Goal: Use online tool/utility: Utilize a website feature to perform a specific function

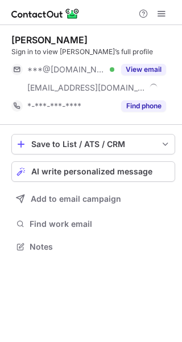
scroll to position [239, 182]
click at [99, 168] on span "AI write personalized message" at bounding box center [91, 171] width 121 height 9
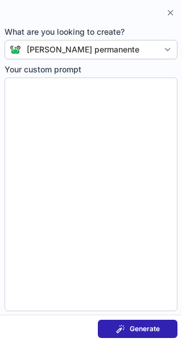
type textarea "**********"
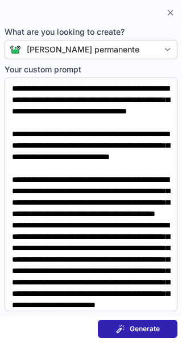
click at [148, 327] on span "Generate" at bounding box center [145, 328] width 30 height 9
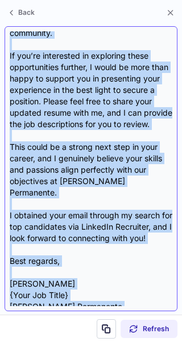
scroll to position [341, 0]
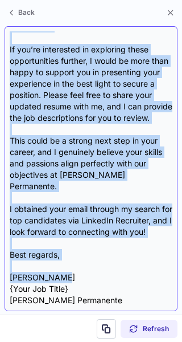
drag, startPoint x: 12, startPoint y: 91, endPoint x: 130, endPoint y: 261, distance: 207.4
click at [130, 261] on div "Subject: Exciting Opportunities at [PERSON_NAME] Permanente Body: Hi [PERSON_NA…" at bounding box center [91, 168] width 163 height 274
click at [93, 252] on div "Subject: Exciting Opportunities at [PERSON_NAME] Permanente Body: Hi [PERSON_NA…" at bounding box center [91, 168] width 163 height 274
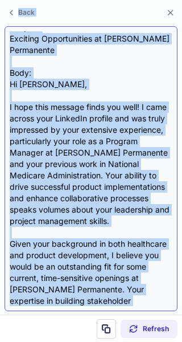
scroll to position [0, 0]
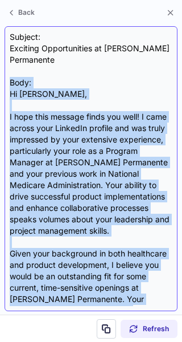
drag, startPoint x: 79, startPoint y: 245, endPoint x: 6, endPoint y: 84, distance: 177.4
click at [6, 84] on div "Subject: Exciting Opportunities at [PERSON_NAME] Permanente Body: Hi [PERSON_NA…" at bounding box center [91, 168] width 173 height 285
copy div "Lore: Ip Dolor, S amet cons adipisc elits doe temp! I utla etdolo magn AliquaEn…"
